Goal: Complete application form

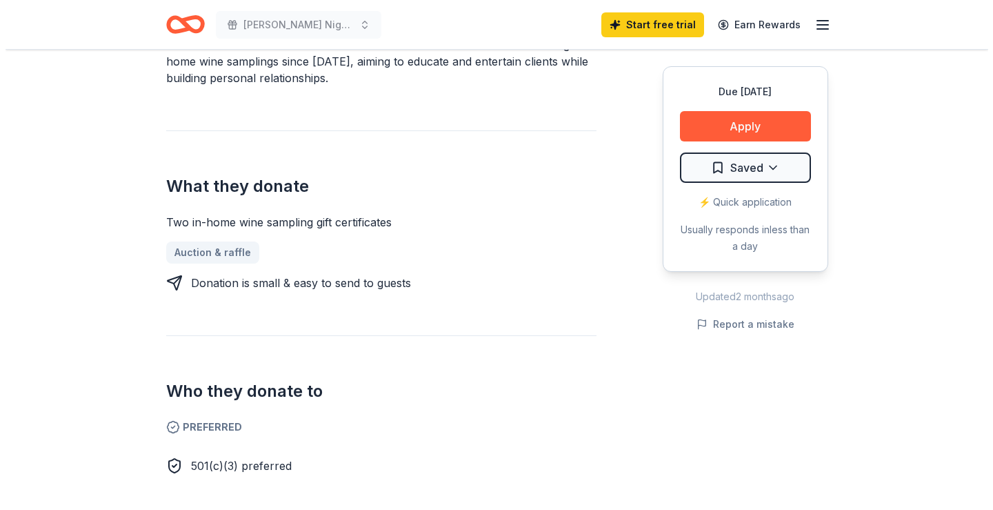
scroll to position [483, 0]
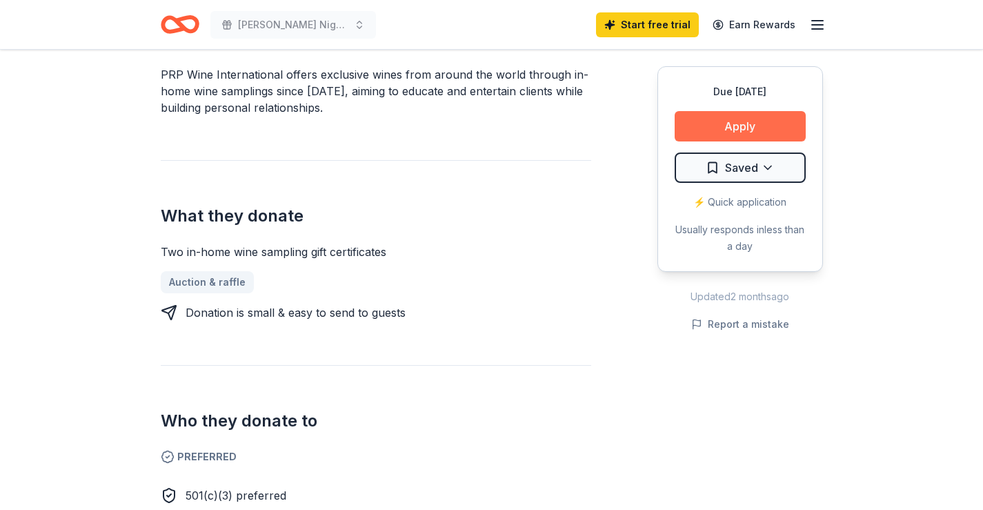
click at [724, 119] on button "Apply" at bounding box center [740, 126] width 131 height 30
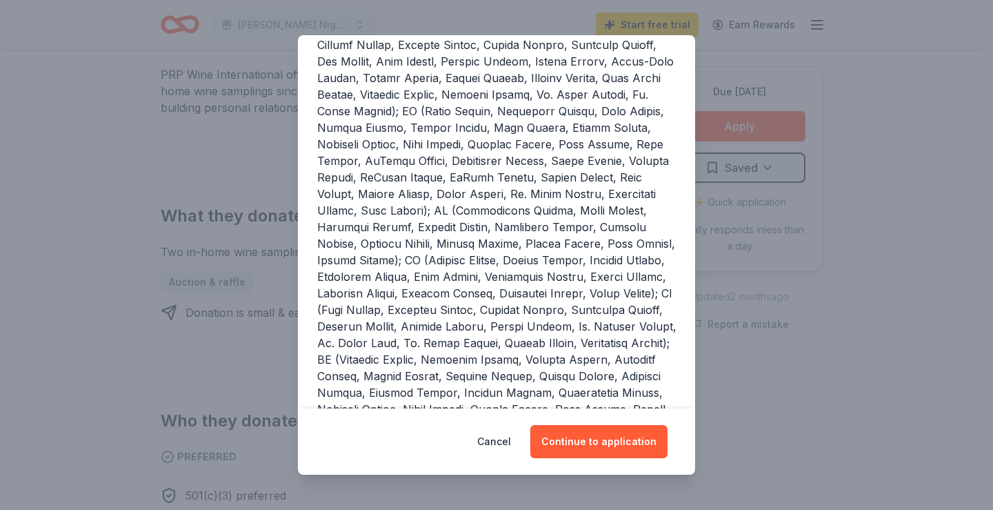
scroll to position [235, 0]
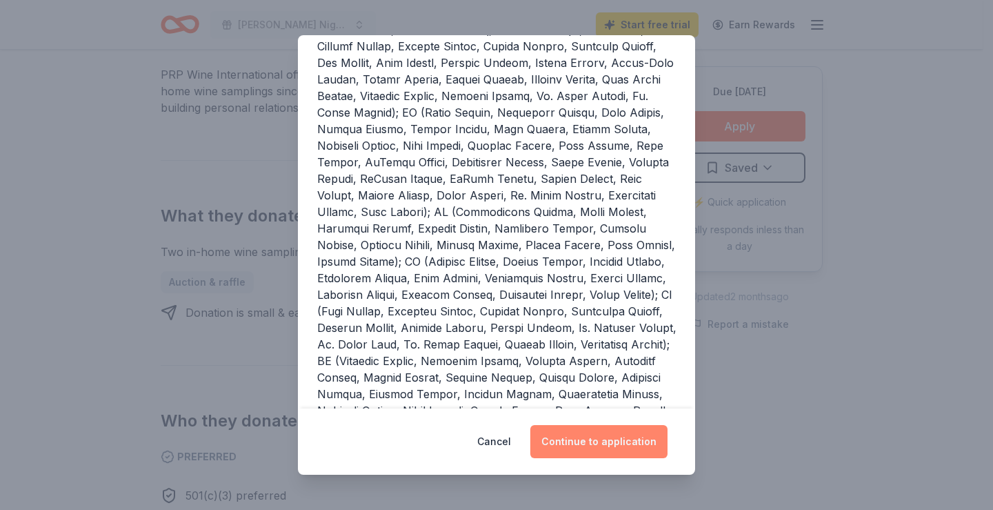
click at [612, 439] on button "Continue to application" at bounding box center [598, 441] width 137 height 33
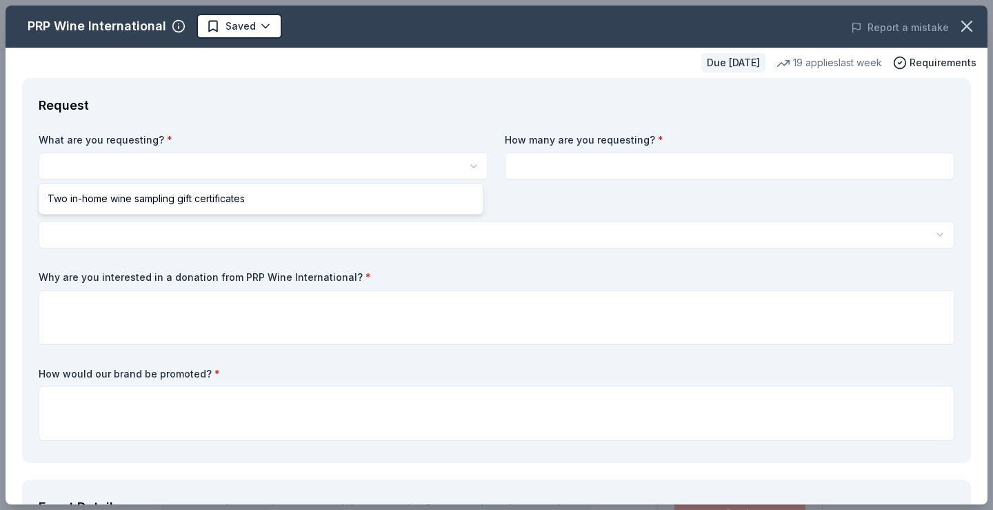
scroll to position [0, 0]
click at [143, 173] on html "[PERSON_NAME] Night 2026 - La Dolce Vita - Gala Saved Apply Due [DATE] Share PR…" at bounding box center [496, 255] width 993 height 510
select select "Two in-home wine sampling gift certificates"
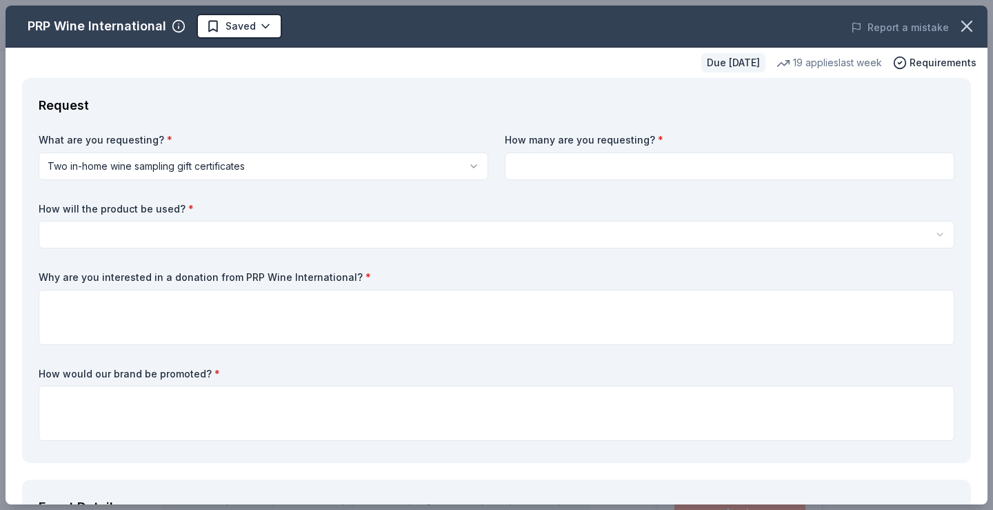
click at [533, 161] on input at bounding box center [730, 166] width 450 height 28
click at [552, 172] on input at bounding box center [730, 166] width 450 height 28
type input "1"
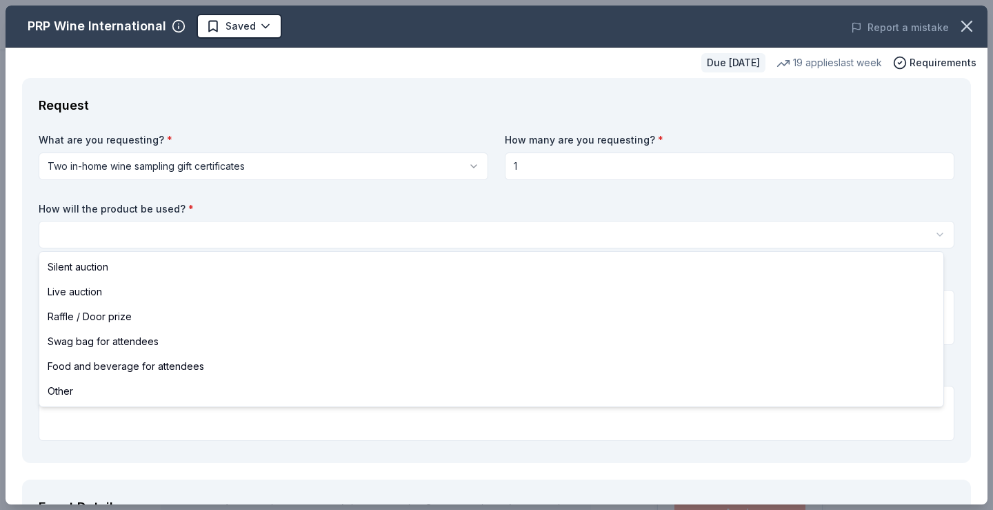
click at [171, 225] on html "[PERSON_NAME] Night 2026 - La Dolce Vita - Gala Saved Apply Due [DATE] Share PR…" at bounding box center [496, 255] width 993 height 510
select select "silentAuction"
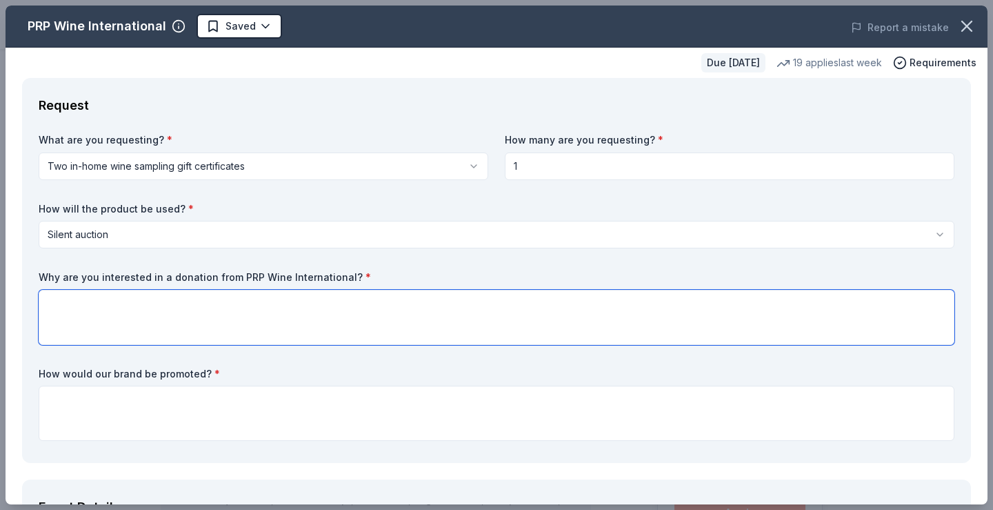
click at [72, 300] on textarea at bounding box center [497, 317] width 916 height 55
type textarea "G"
click at [73, 308] on textarea at bounding box center [497, 317] width 916 height 55
paste textarea "Adding a wine tasting party helps us raise more for our school by offering some…"
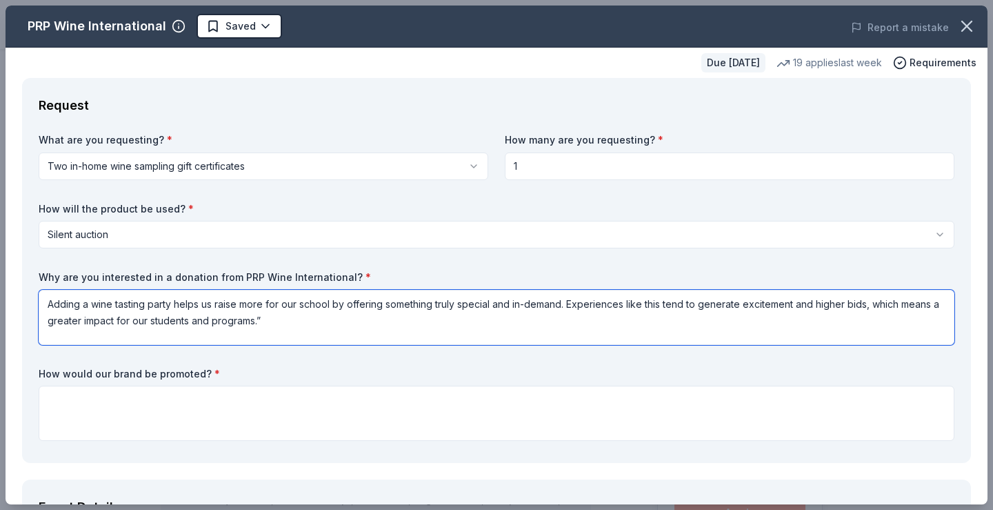
click at [286, 331] on textarea "Adding a wine tasting party helps us raise more for our school by offering some…" at bounding box center [497, 317] width 916 height 55
type textarea "Adding a wine tasting party helps us raise more for our school by offering some…"
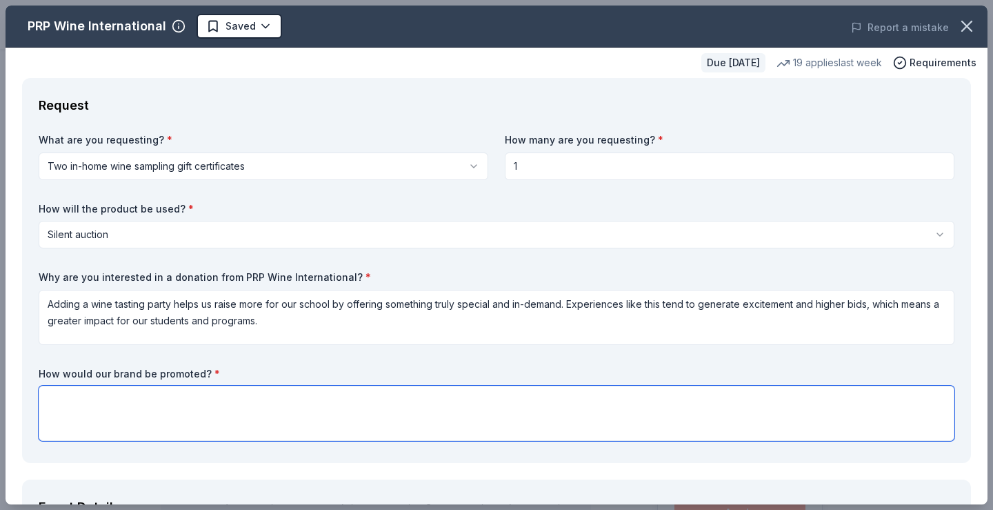
click at [59, 405] on textarea at bounding box center [497, 413] width 916 height 55
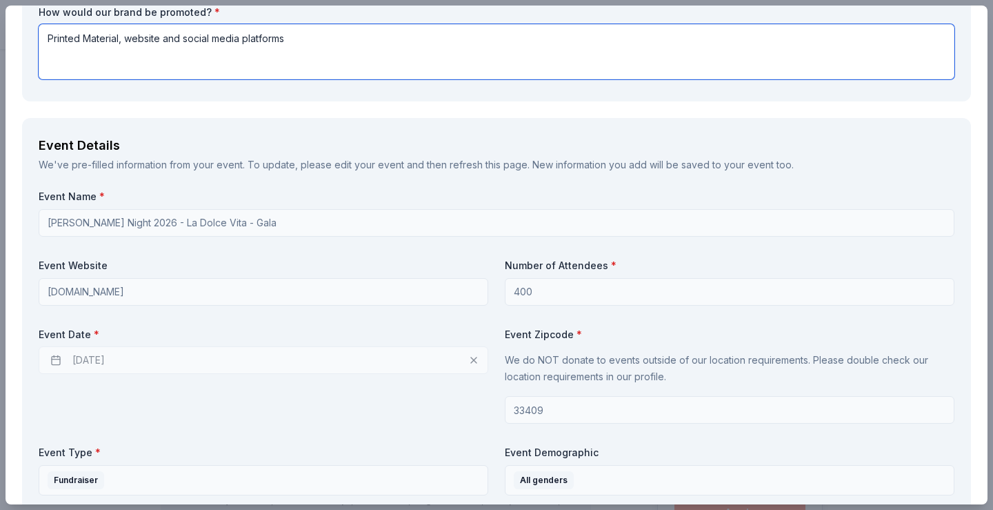
scroll to position [391, 0]
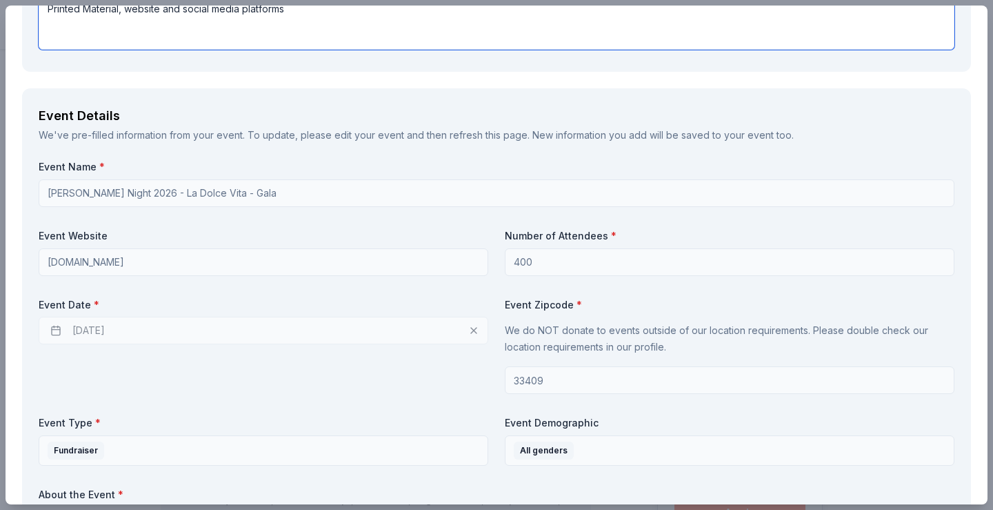
type textarea "Printed Material, website and social media platforms"
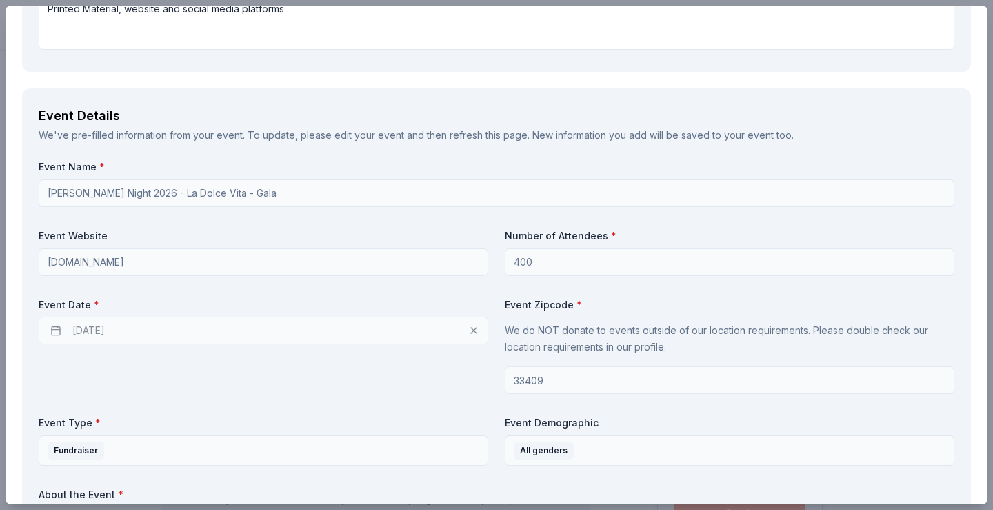
click at [136, 330] on div "[DATE]" at bounding box center [264, 331] width 450 height 28
click at [87, 332] on div "[DATE]" at bounding box center [264, 331] width 450 height 28
click at [81, 332] on div "[DATE]" at bounding box center [264, 331] width 450 height 28
click at [159, 319] on div "[DATE]" at bounding box center [264, 331] width 450 height 28
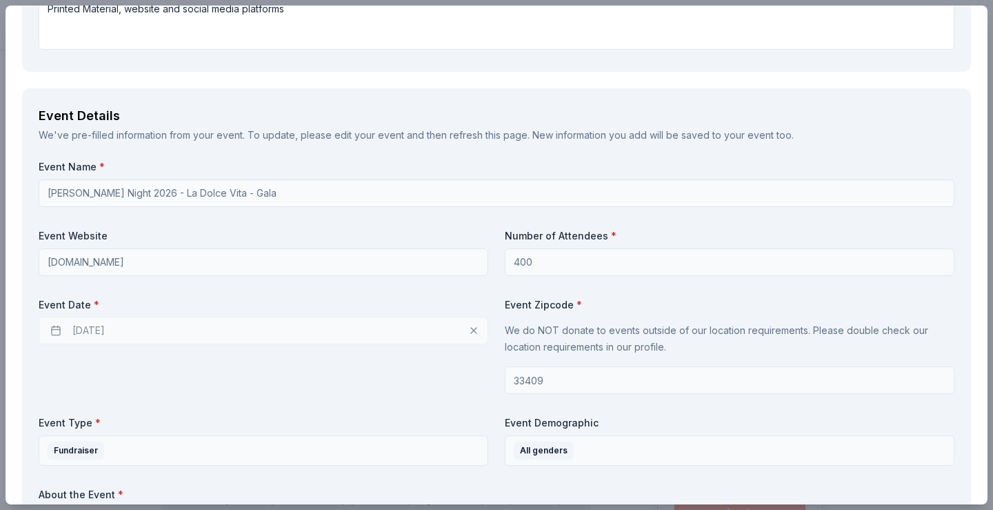
click at [159, 319] on div "[DATE]" at bounding box center [264, 331] width 450 height 28
click at [155, 327] on div "[DATE]" at bounding box center [264, 331] width 450 height 28
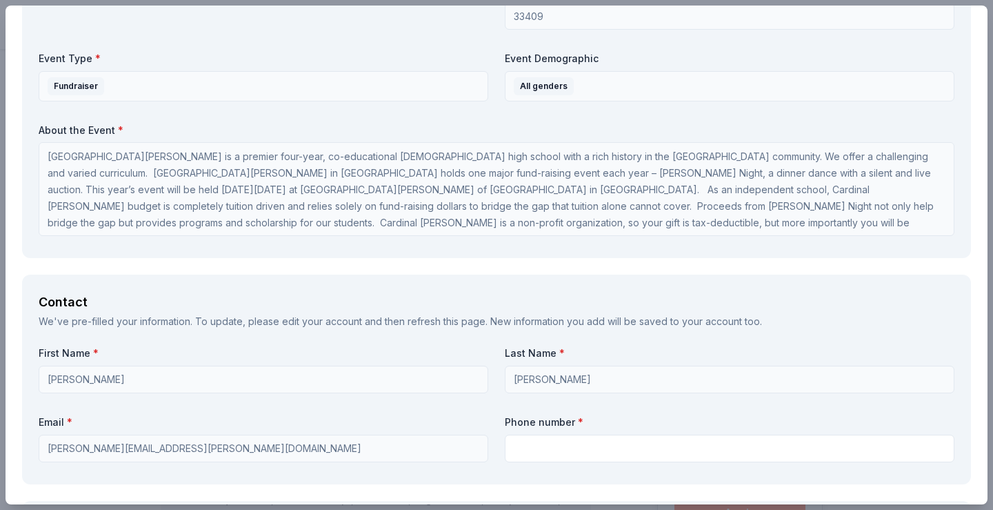
scroll to position [759, 0]
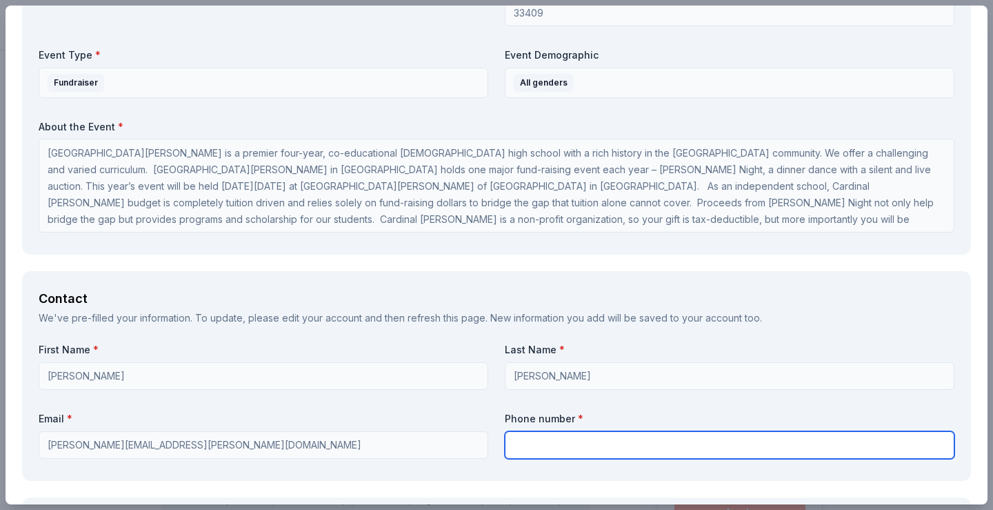
drag, startPoint x: 512, startPoint y: 434, endPoint x: 528, endPoint y: 419, distance: 21.5
click at [517, 432] on input "text" at bounding box center [730, 445] width 450 height 28
type input "5616445489"
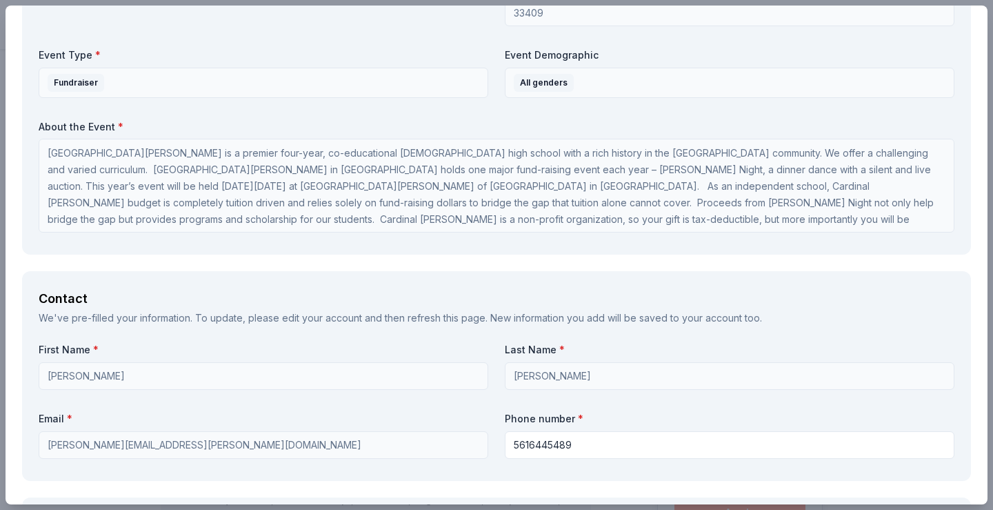
type input "[GEOGRAPHIC_DATA][PERSON_NAME]"
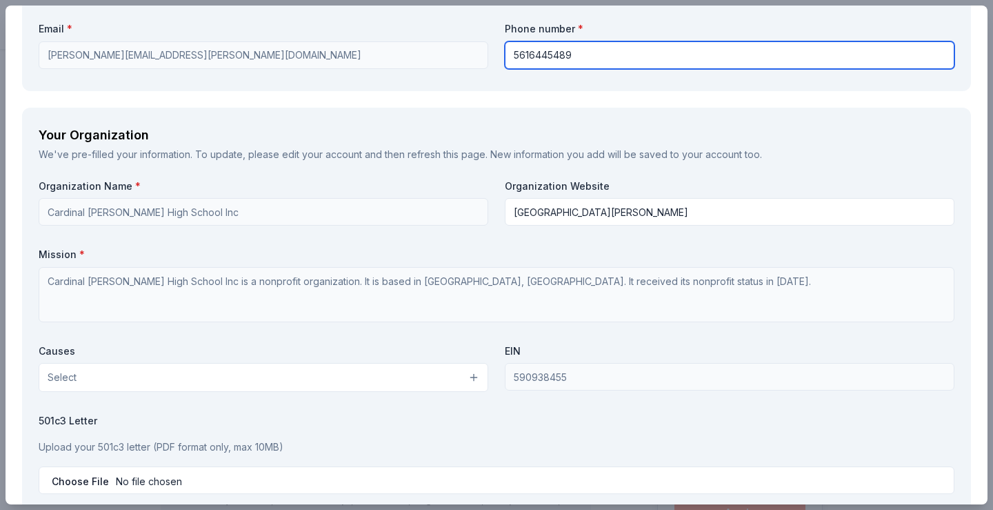
scroll to position [1150, 0]
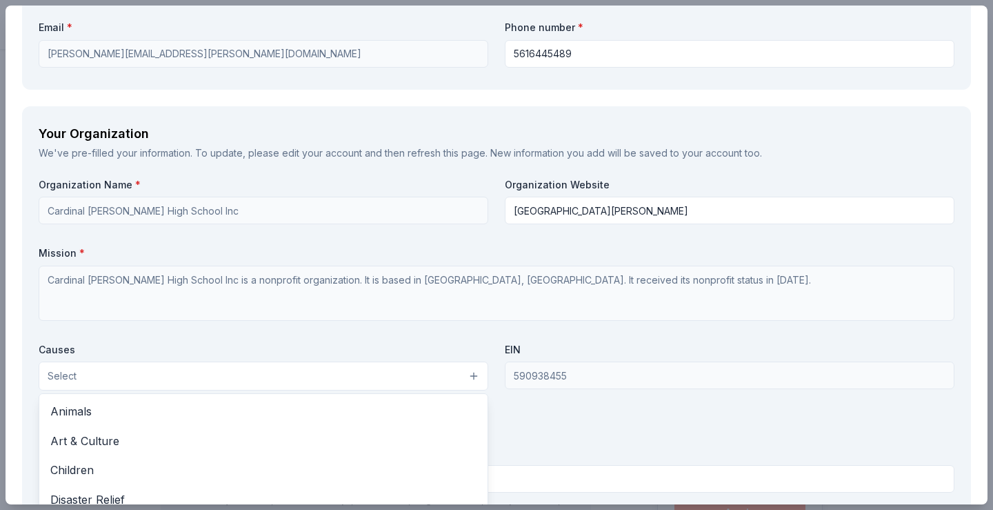
click at [268, 381] on button "Select" at bounding box center [264, 375] width 450 height 29
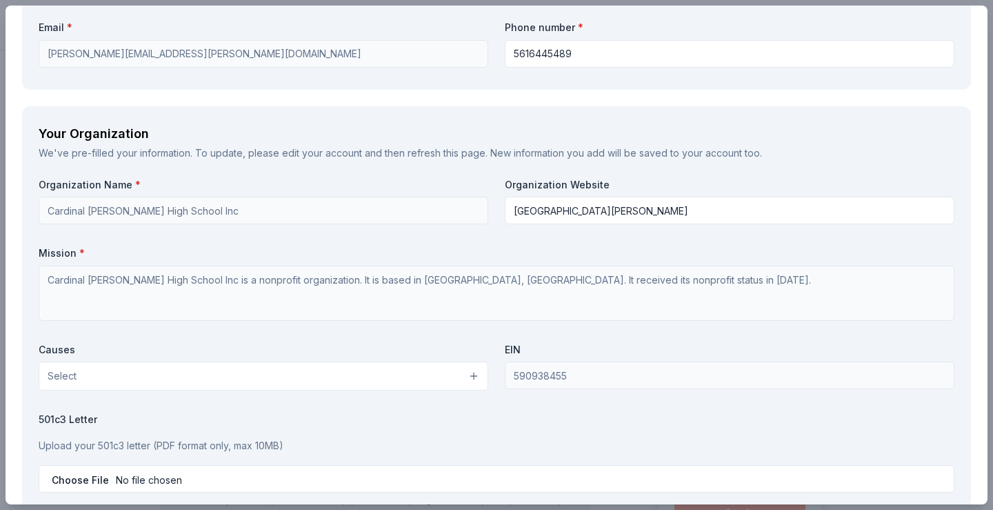
click at [270, 381] on button "Select" at bounding box center [264, 375] width 450 height 29
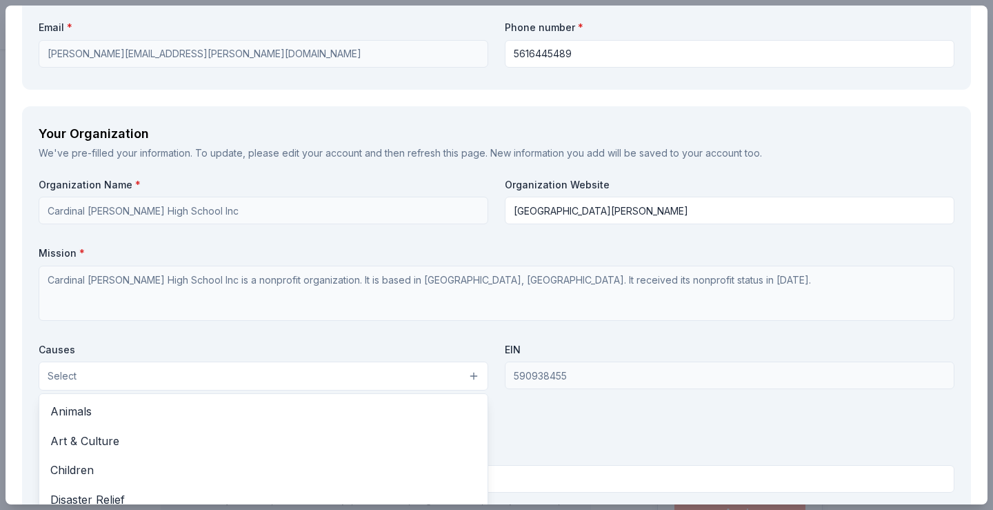
click at [198, 372] on button "Select" at bounding box center [264, 375] width 450 height 29
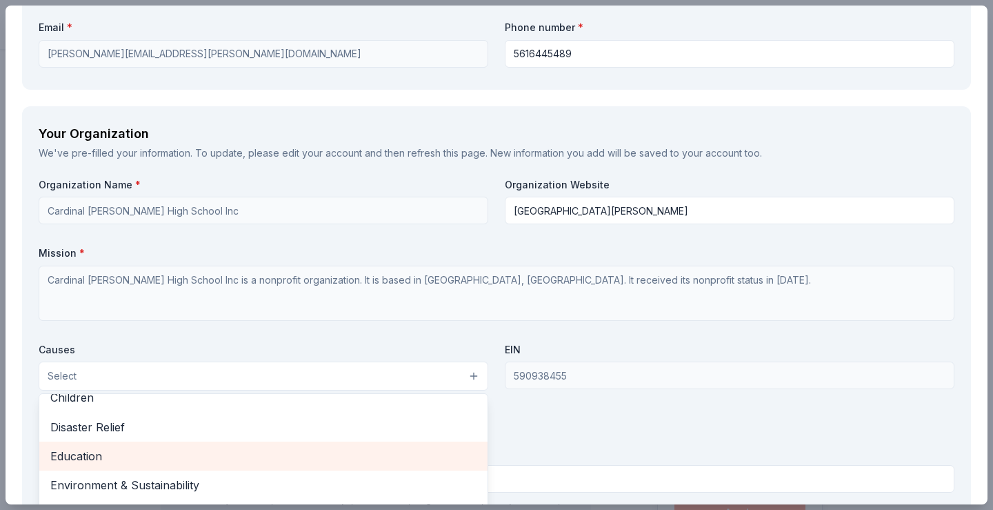
click at [188, 453] on span "Education" at bounding box center [263, 456] width 426 height 18
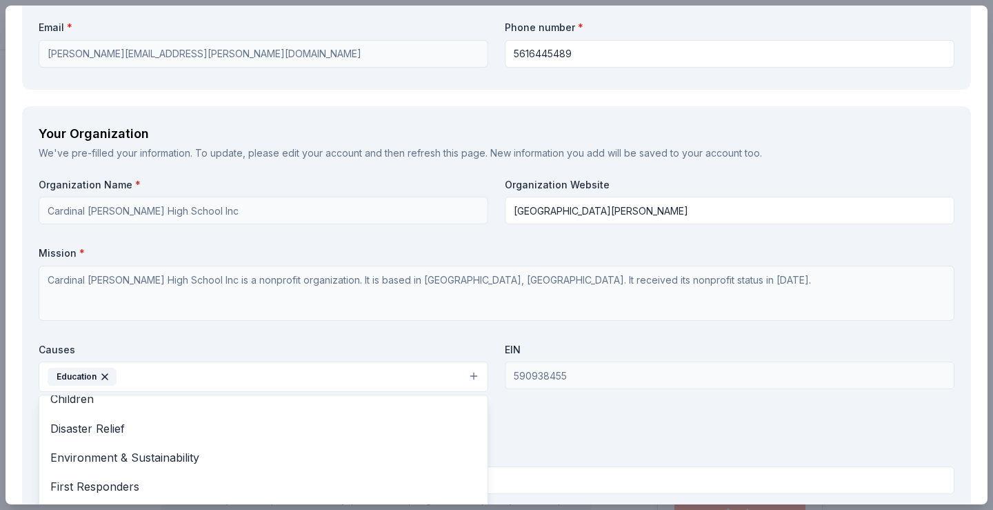
click at [643, 415] on div "Organization Name * Cardinal [PERSON_NAME] High School Inc Organization Website…" at bounding box center [497, 338] width 916 height 321
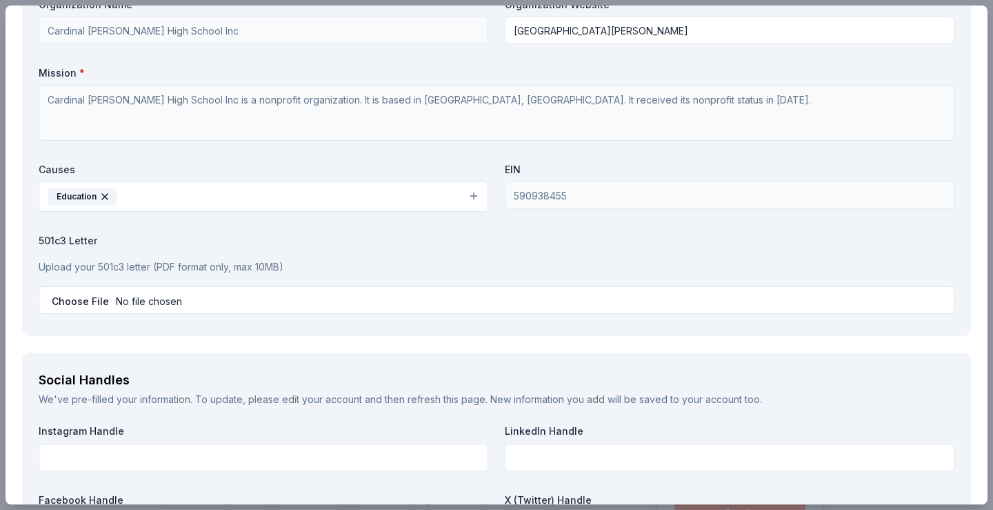
scroll to position [1357, 0]
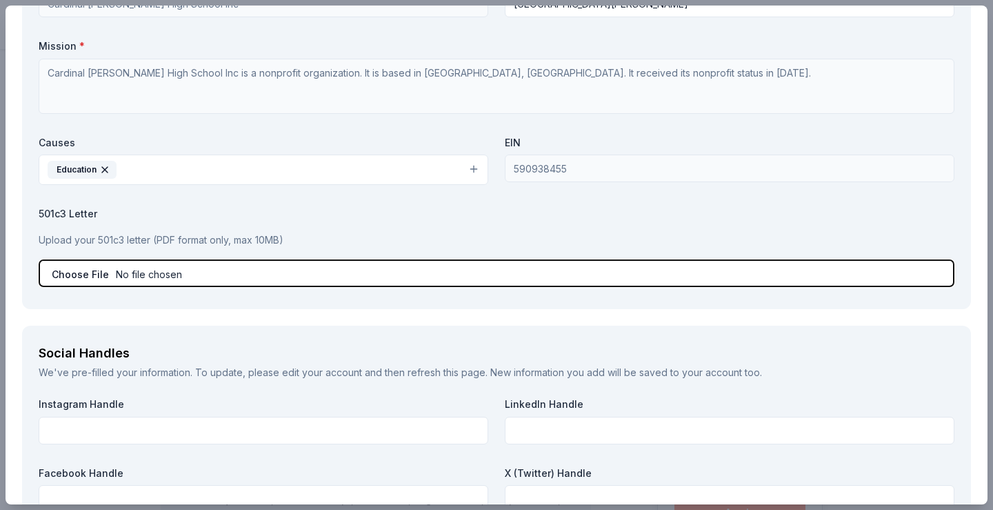
click at [153, 268] on input "file" at bounding box center [497, 273] width 916 height 28
